Goal: Information Seeking & Learning: Find specific fact

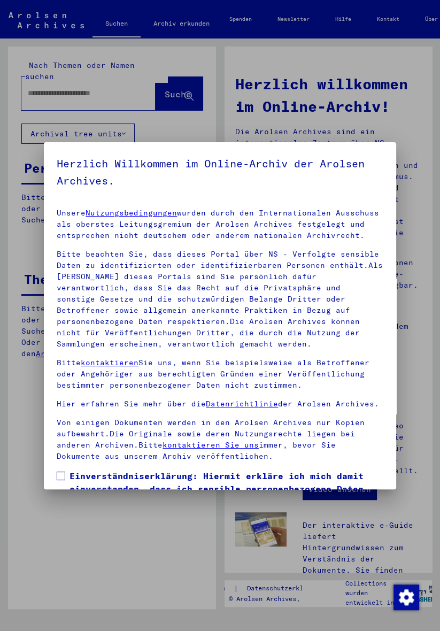
scroll to position [108, 0]
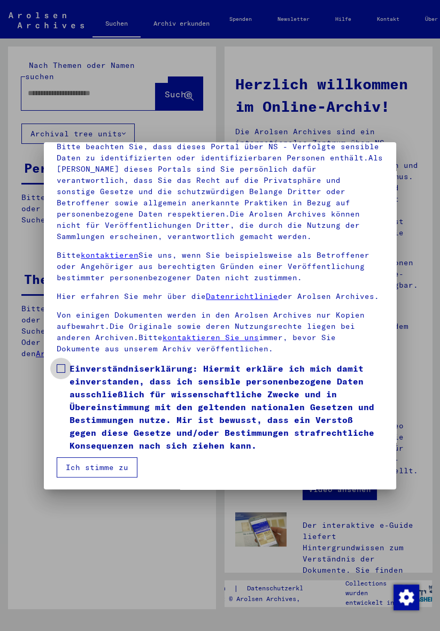
click at [61, 366] on span at bounding box center [61, 368] width 9 height 9
click at [118, 467] on button "Ich stimme zu" at bounding box center [97, 467] width 81 height 20
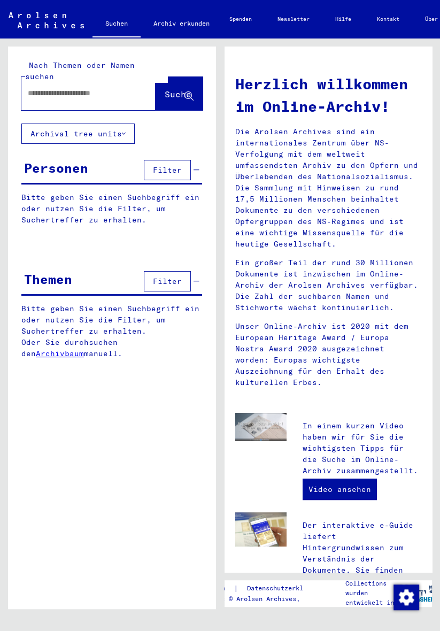
click at [91, 88] on input "text" at bounding box center [76, 93] width 96 height 11
type input "**********"
click at [177, 165] on span "Filter" at bounding box center [167, 170] width 29 height 10
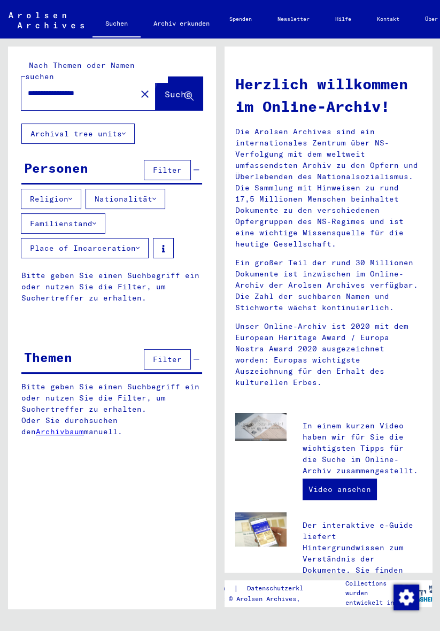
click at [174, 89] on span "Suche" at bounding box center [178, 94] width 27 height 11
click at [186, 92] on icon at bounding box center [189, 96] width 9 height 9
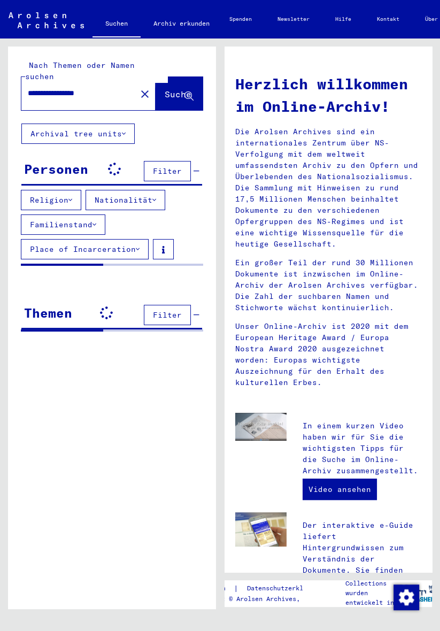
click at [173, 89] on span "Suche" at bounding box center [178, 94] width 27 height 11
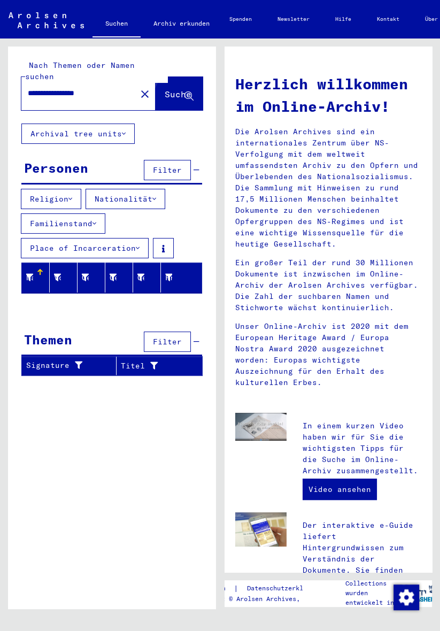
click at [178, 89] on span "Suche" at bounding box center [178, 94] width 27 height 11
click at [191, 92] on icon at bounding box center [189, 96] width 9 height 9
click at [188, 160] on button "Filter" at bounding box center [167, 170] width 47 height 20
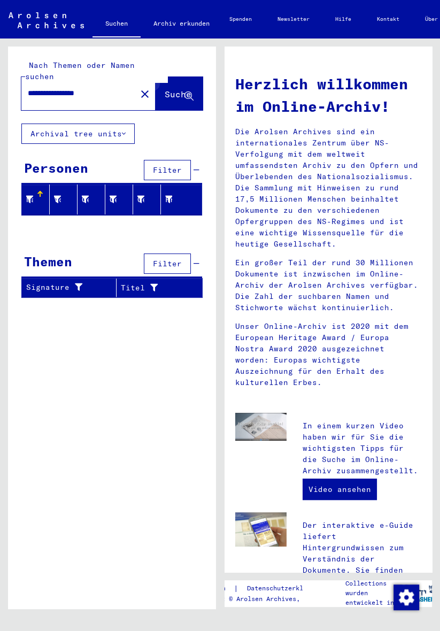
click at [190, 92] on icon at bounding box center [189, 96] width 9 height 9
click at [180, 89] on span "Suche" at bounding box center [178, 94] width 27 height 11
click at [165, 89] on span "Suche" at bounding box center [178, 94] width 27 height 11
click at [101, 88] on input "**********" at bounding box center [76, 93] width 96 height 11
click at [191, 92] on icon at bounding box center [189, 96] width 9 height 9
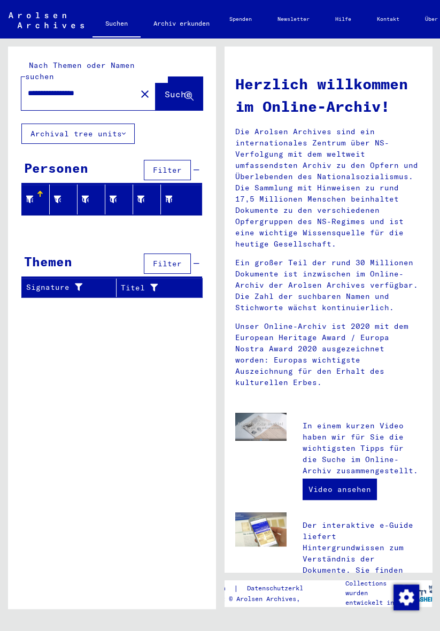
scroll to position [12, 0]
